Goal: Find specific page/section: Find specific page/section

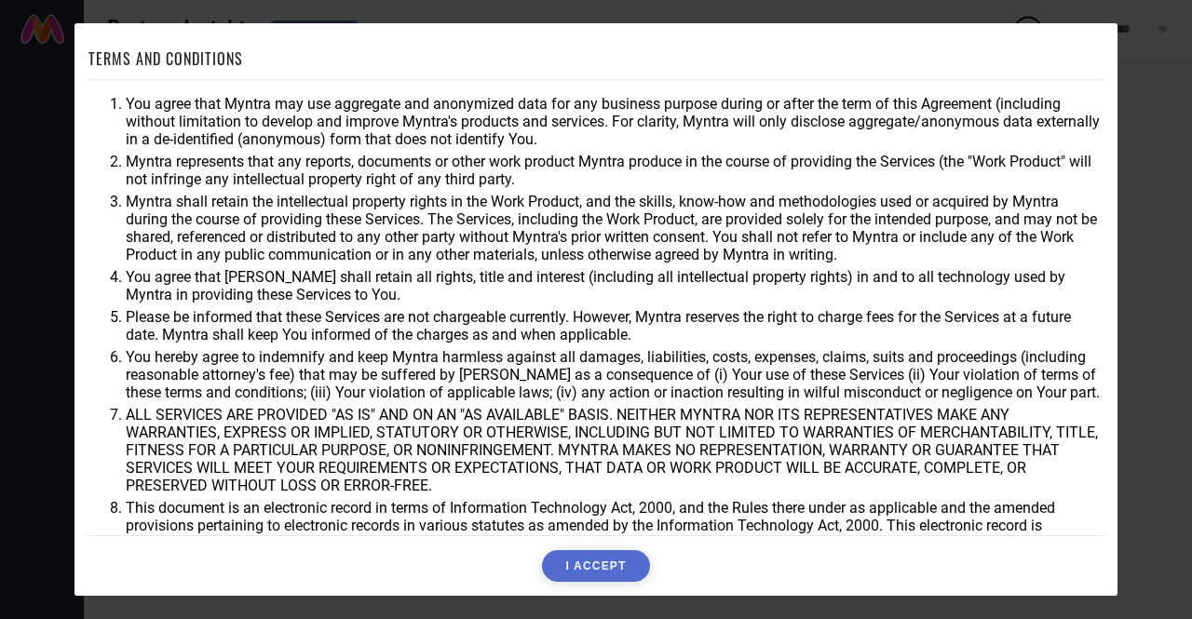
scroll to position [48, 0]
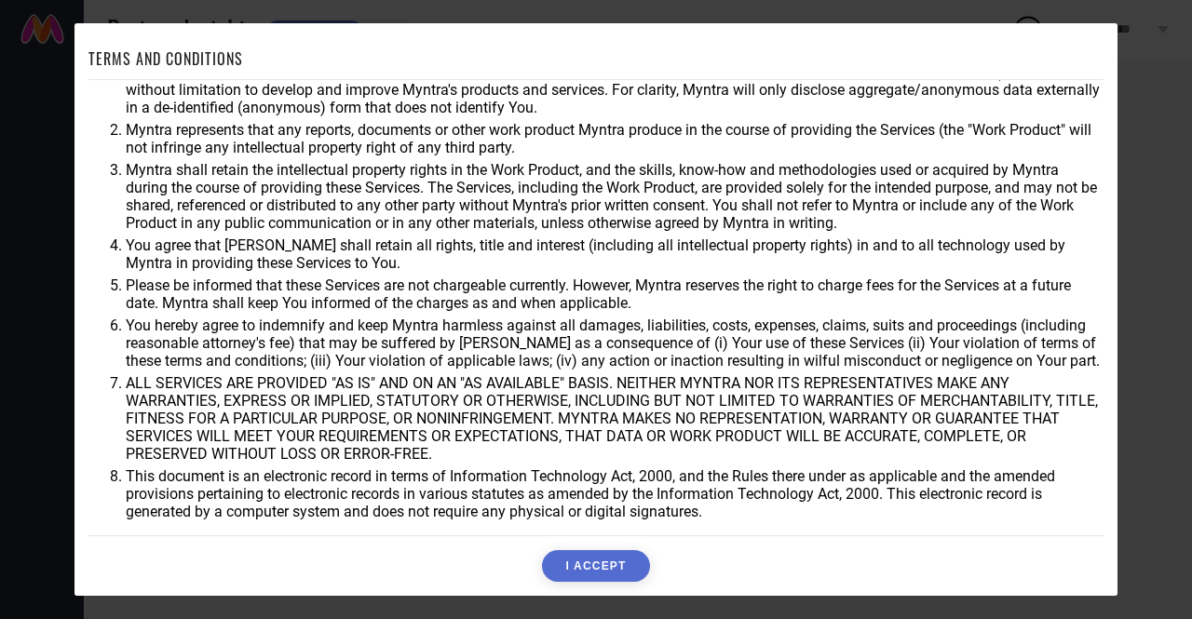
click at [626, 562] on button "I ACCEPT" at bounding box center [595, 566] width 107 height 32
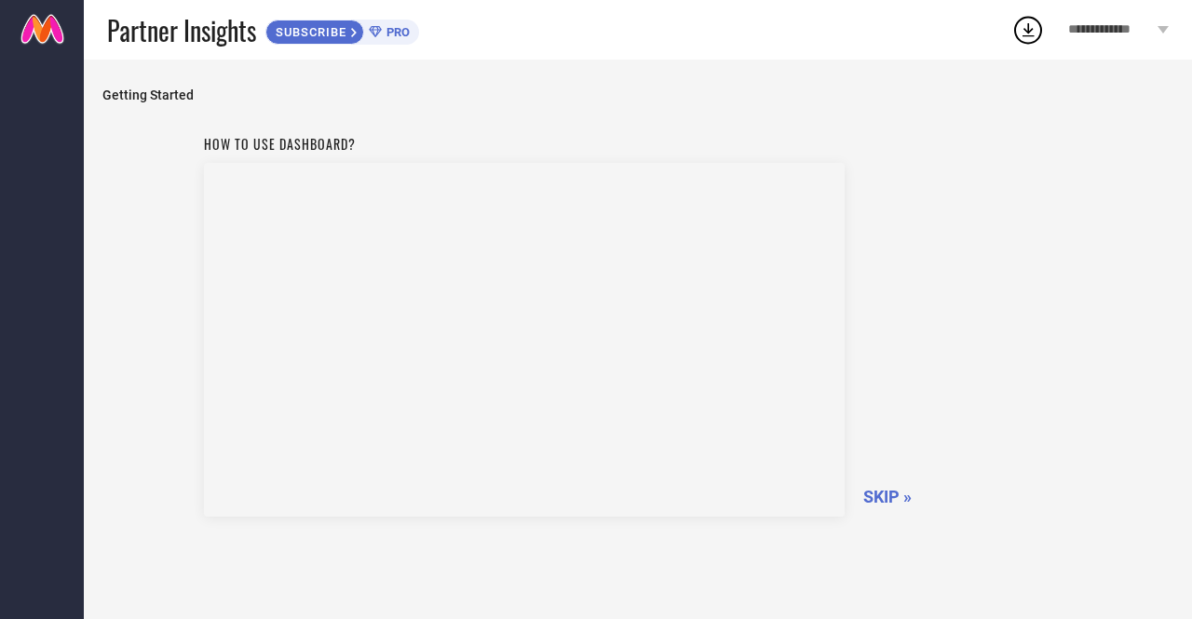
click at [887, 492] on span "SKIP »" at bounding box center [887, 497] width 48 height 20
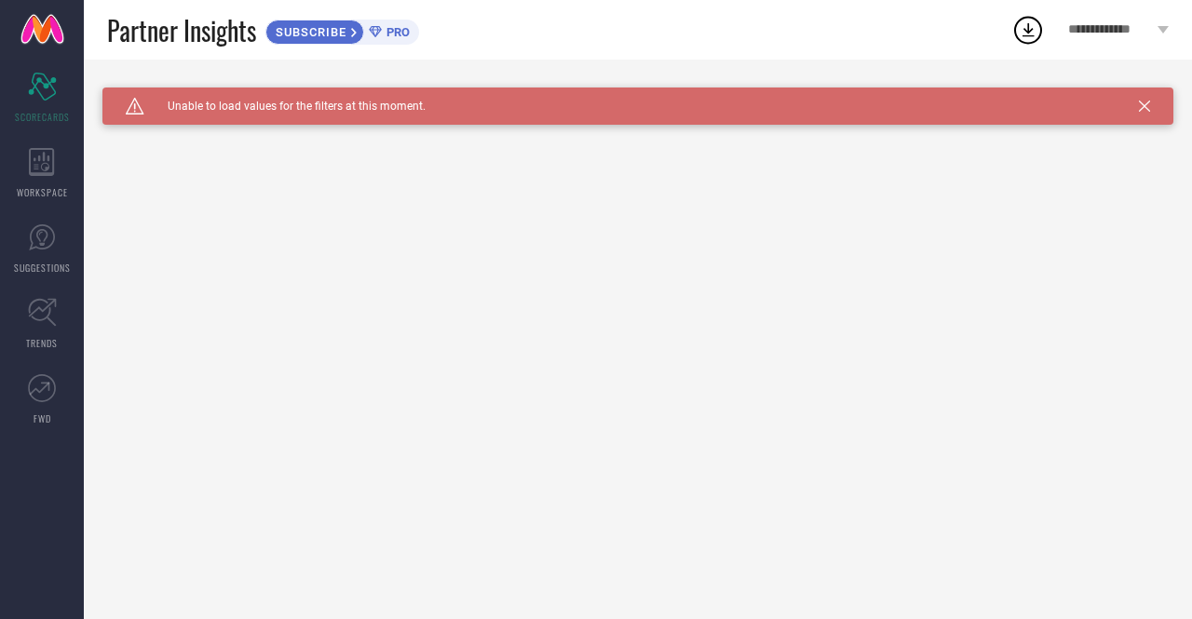
click at [1140, 110] on icon at bounding box center [1144, 106] width 11 height 11
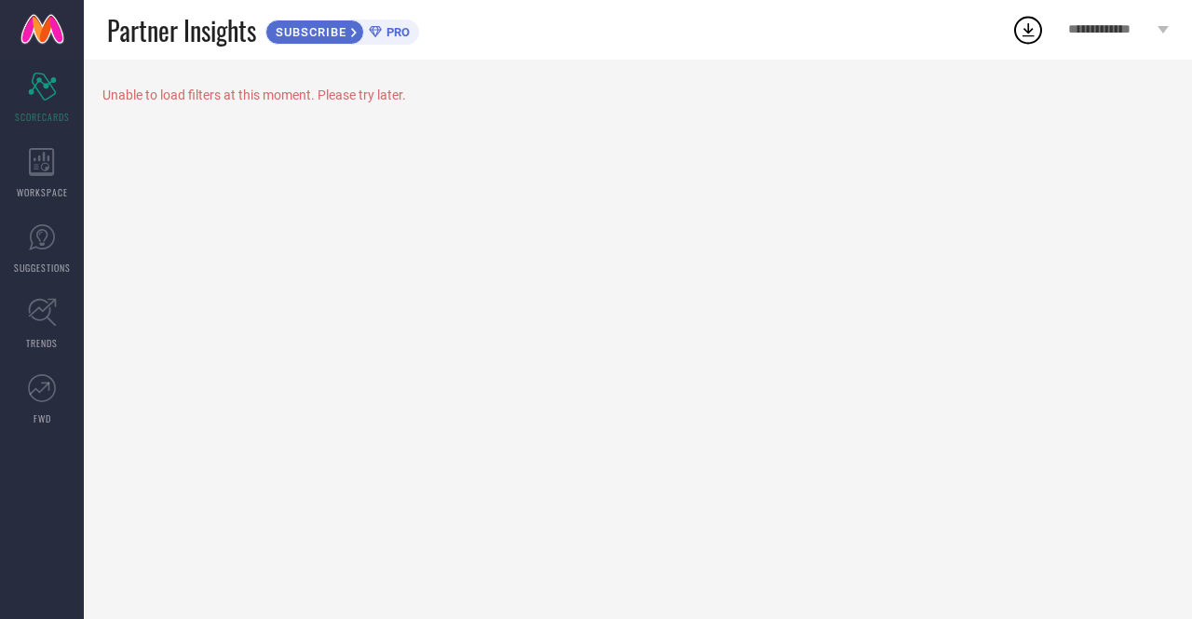
click at [381, 31] on icon at bounding box center [375, 31] width 12 height 11
click at [27, 165] on div "WORKSPACE" at bounding box center [42, 173] width 84 height 74
